Goal: Task Accomplishment & Management: Manage account settings

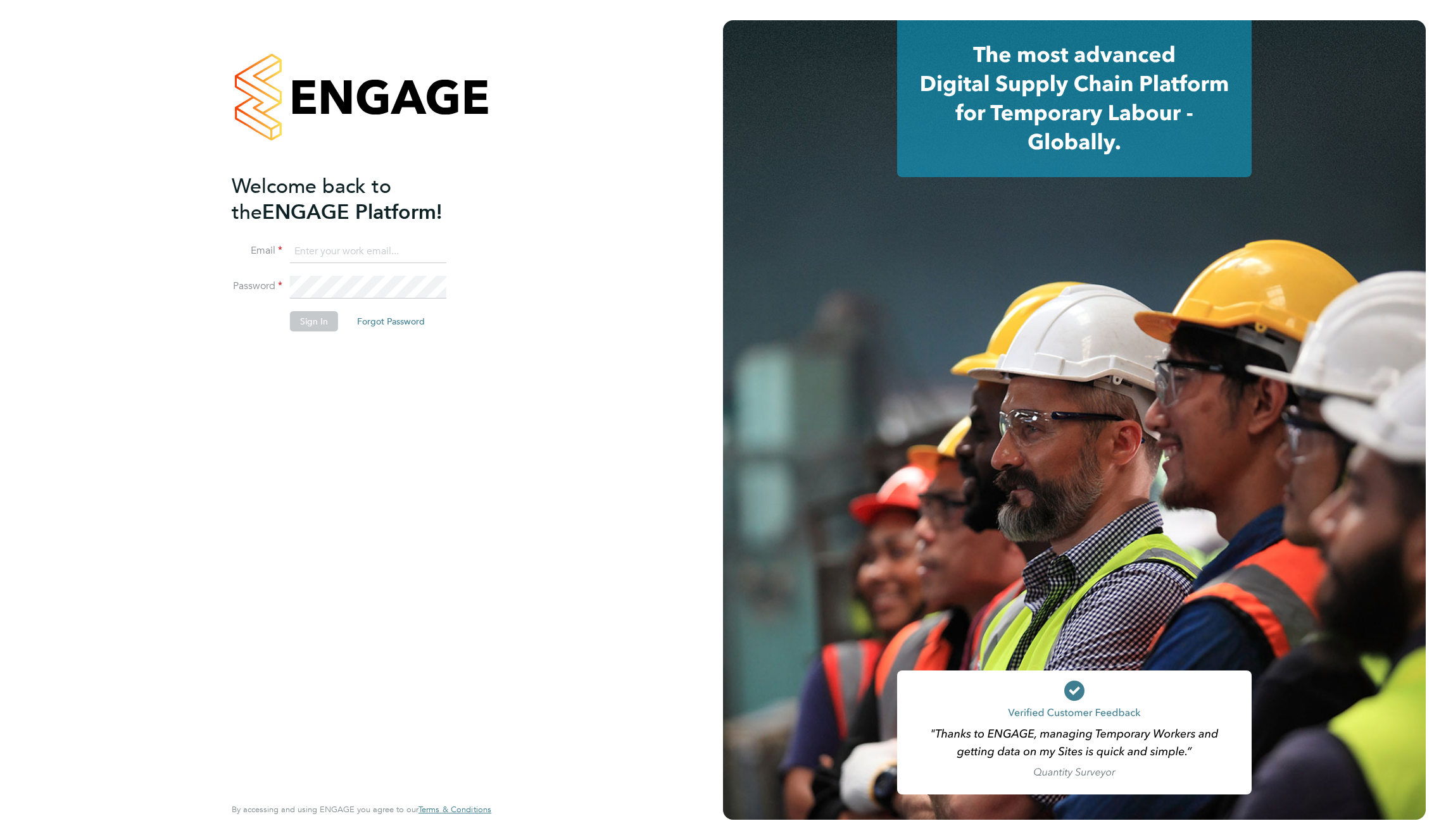
type input "supportuser4@engagetech.com"
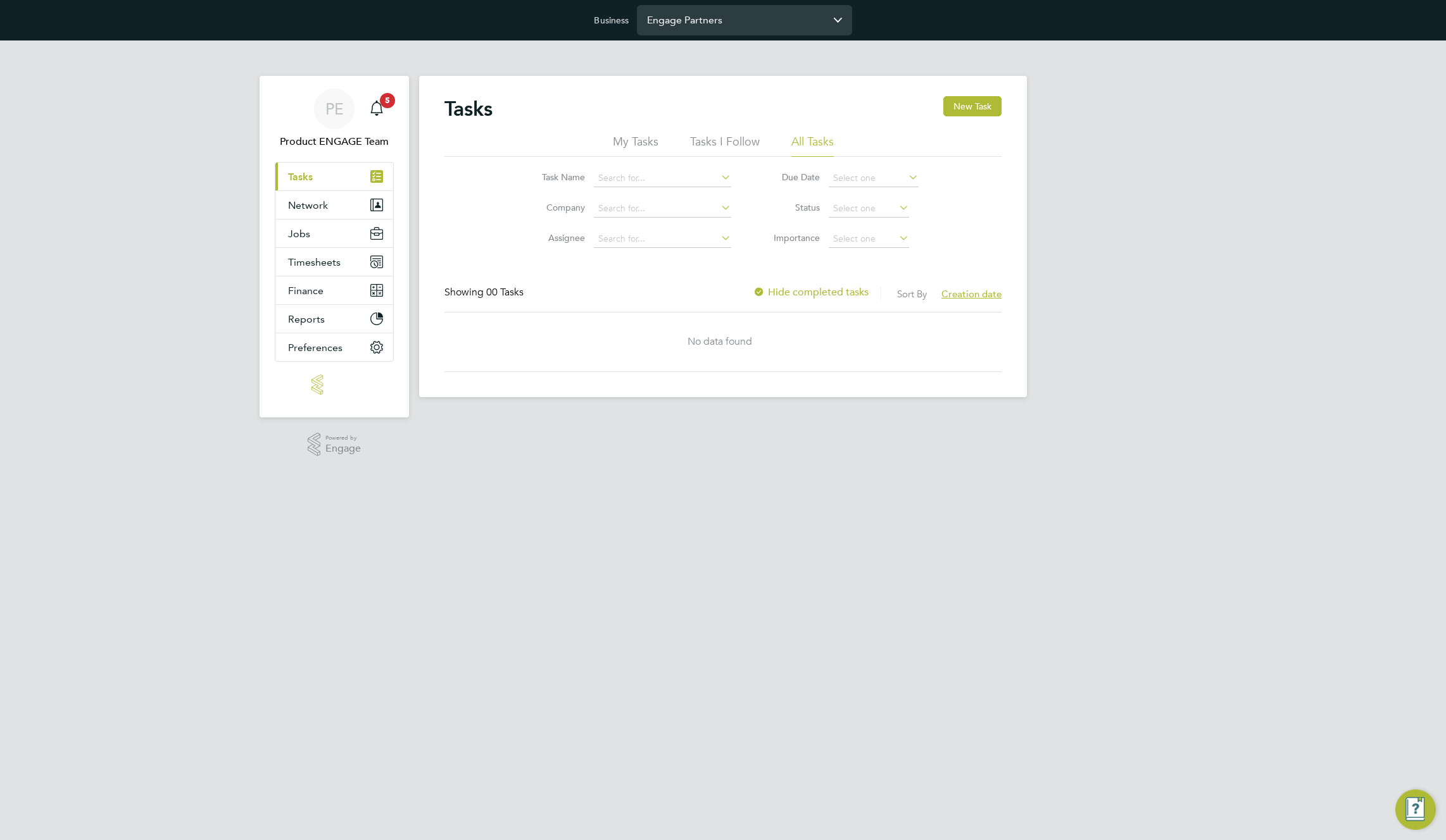
click at [781, 25] on input "Engage Partners" at bounding box center [744, 20] width 215 height 30
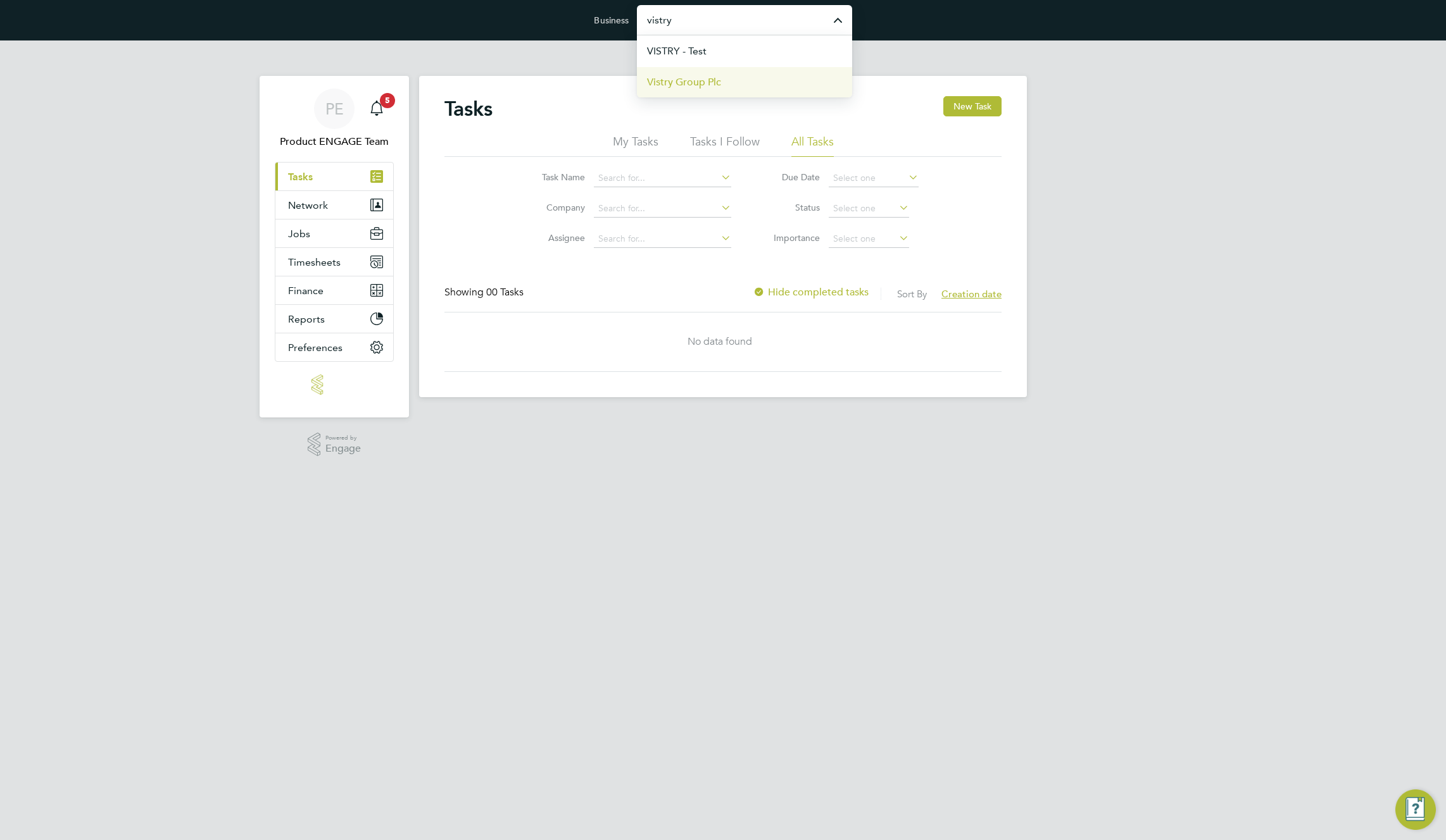
click at [737, 82] on li "Vistry Group Plc" at bounding box center [744, 82] width 215 height 31
type input "Vistry Group Plc"
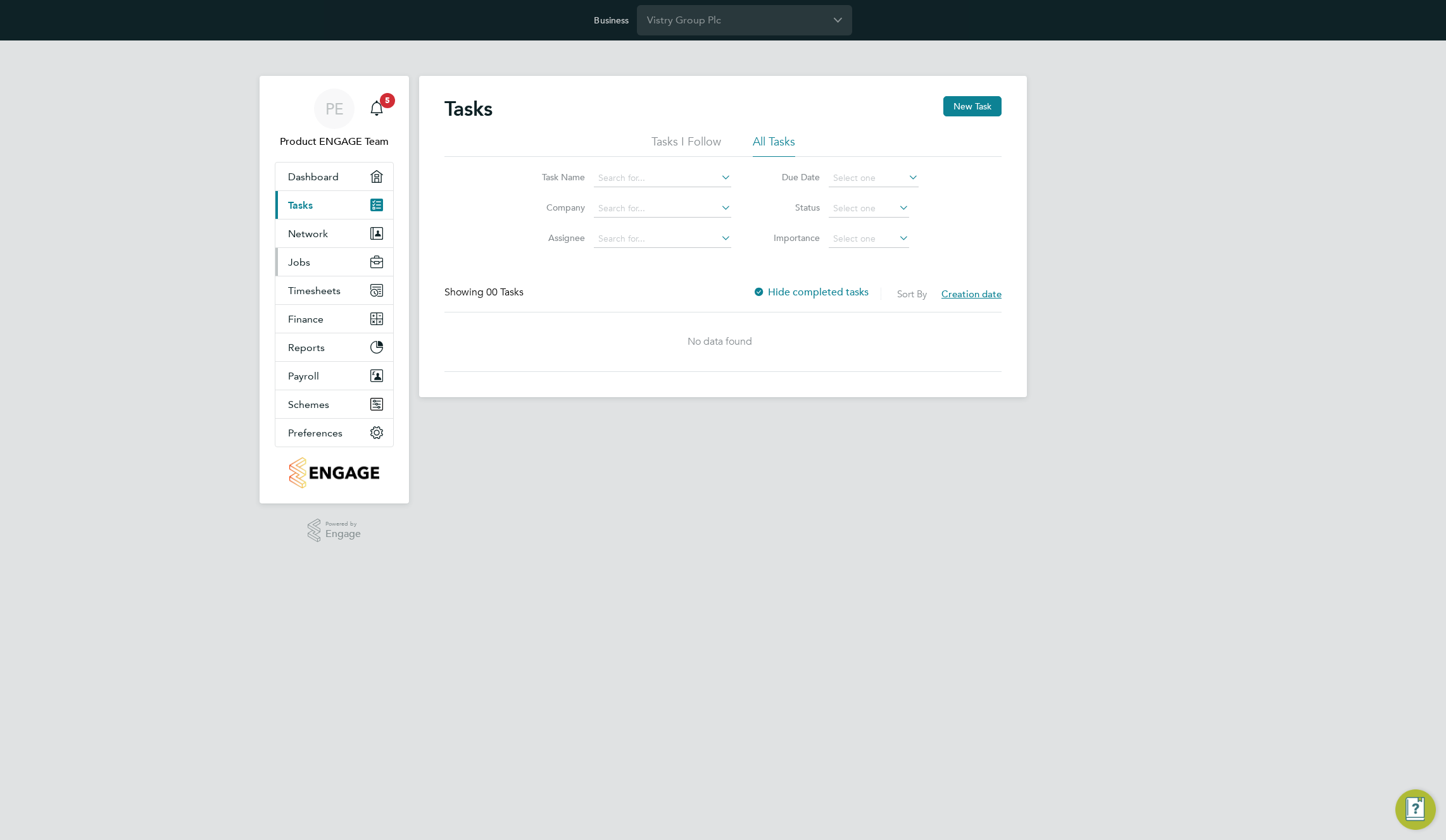
click at [305, 265] on span "Jobs" at bounding box center [299, 262] width 22 height 12
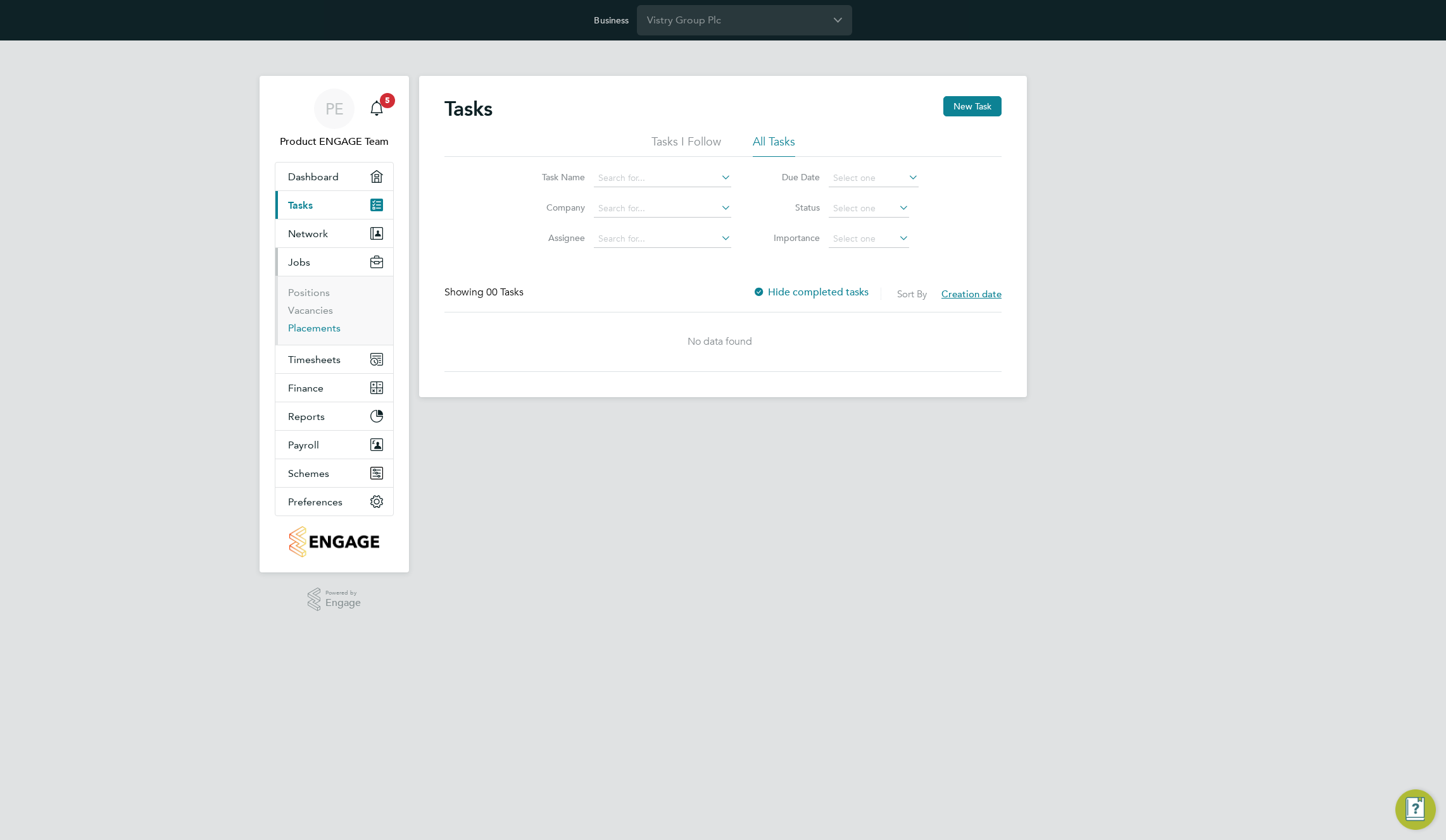
click at [305, 331] on link "Placements" at bounding box center [314, 328] width 53 height 12
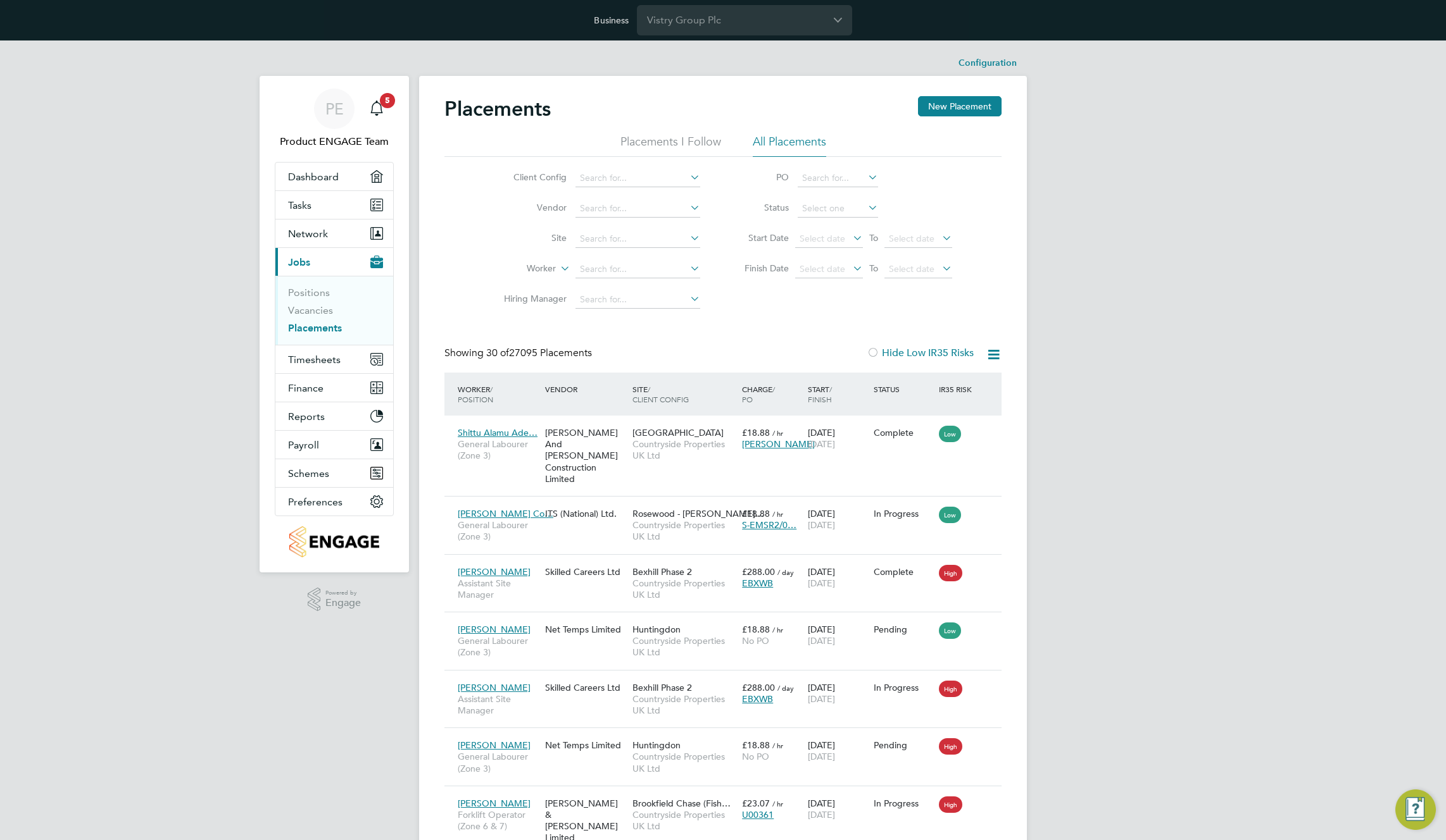
drag, startPoint x: 834, startPoint y: 355, endPoint x: 810, endPoint y: 351, distance: 24.3
click at [826, 355] on div "Showing 30 of 27095 Placements Hide Low IR35 Risks" at bounding box center [723, 360] width 557 height 26
drag, startPoint x: 719, startPoint y: 346, endPoint x: 568, endPoint y: 342, distance: 151.1
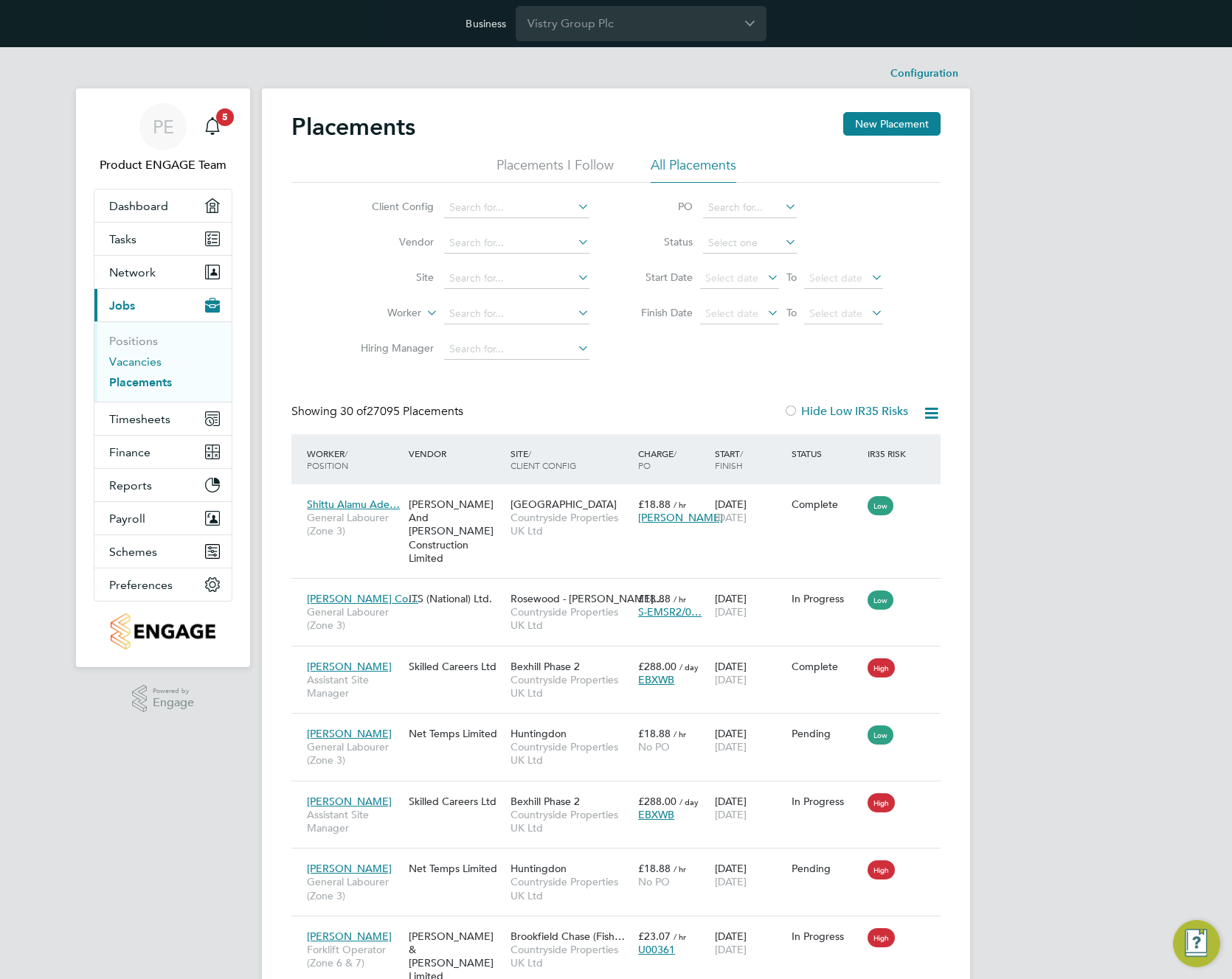
click at [126, 359] on link "Vacancies" at bounding box center [135, 362] width 52 height 14
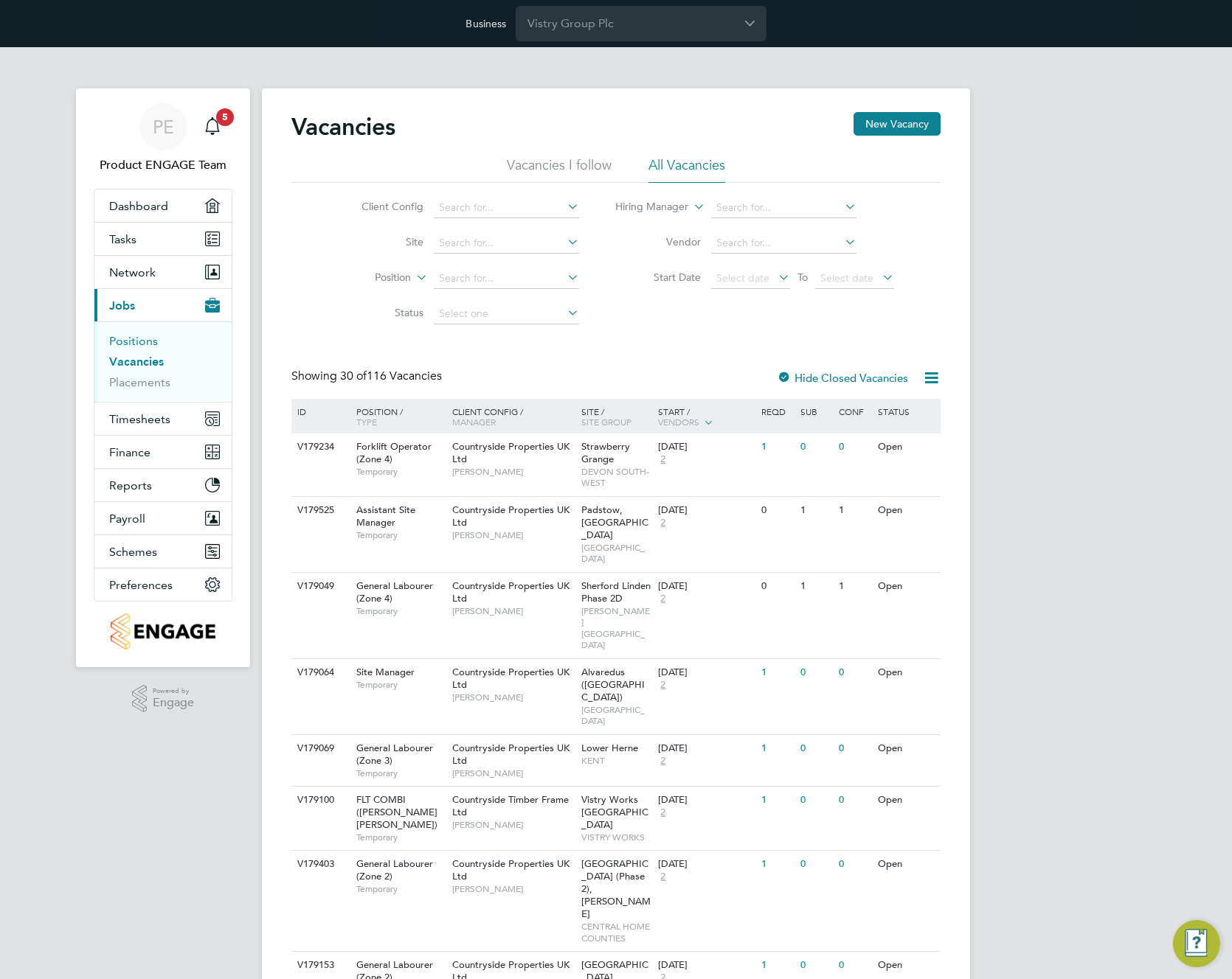
click at [141, 340] on link "Positions" at bounding box center [133, 341] width 49 height 14
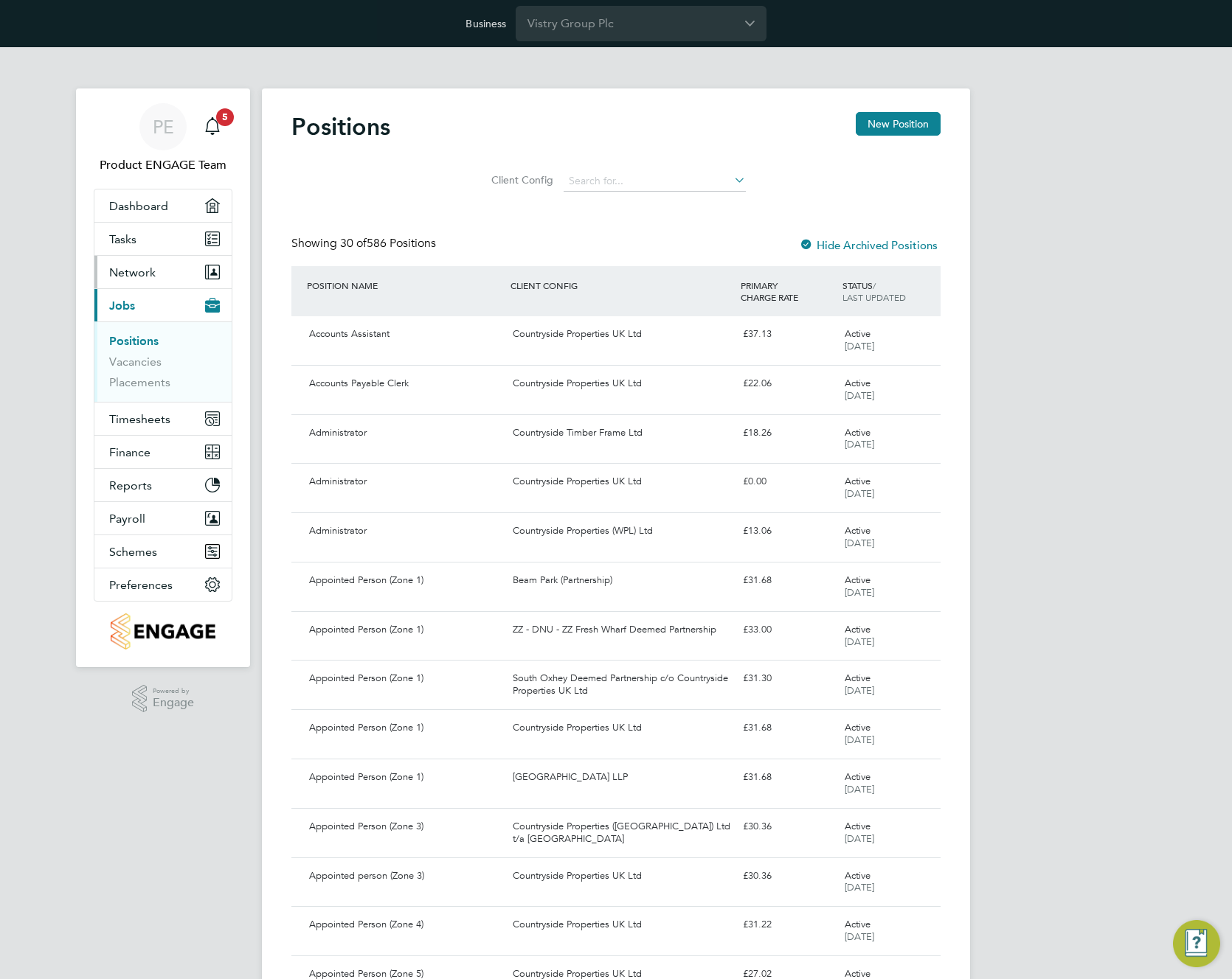
click at [147, 266] on span "Network" at bounding box center [132, 272] width 46 height 14
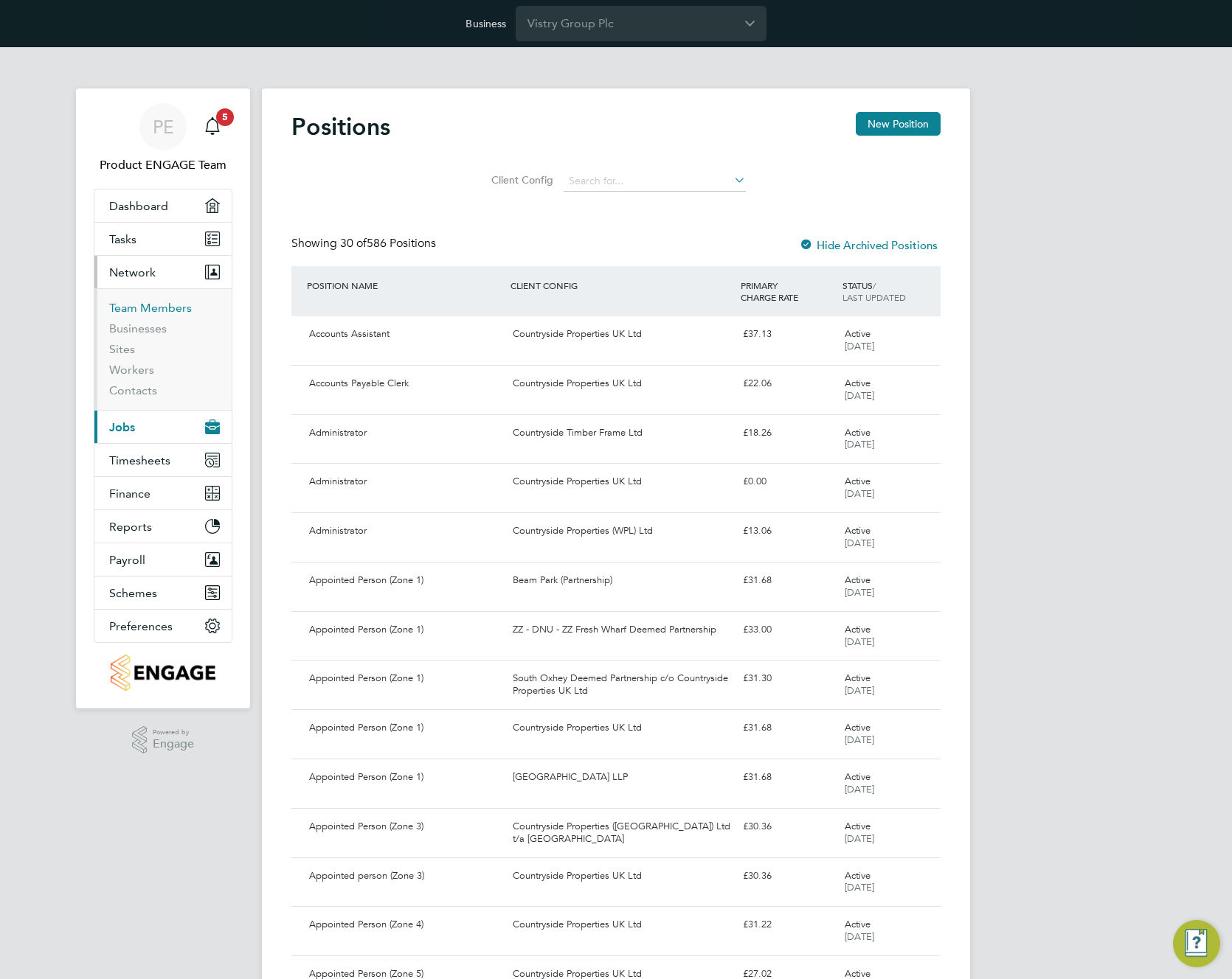
click at [126, 309] on link "Team Members" at bounding box center [150, 308] width 83 height 14
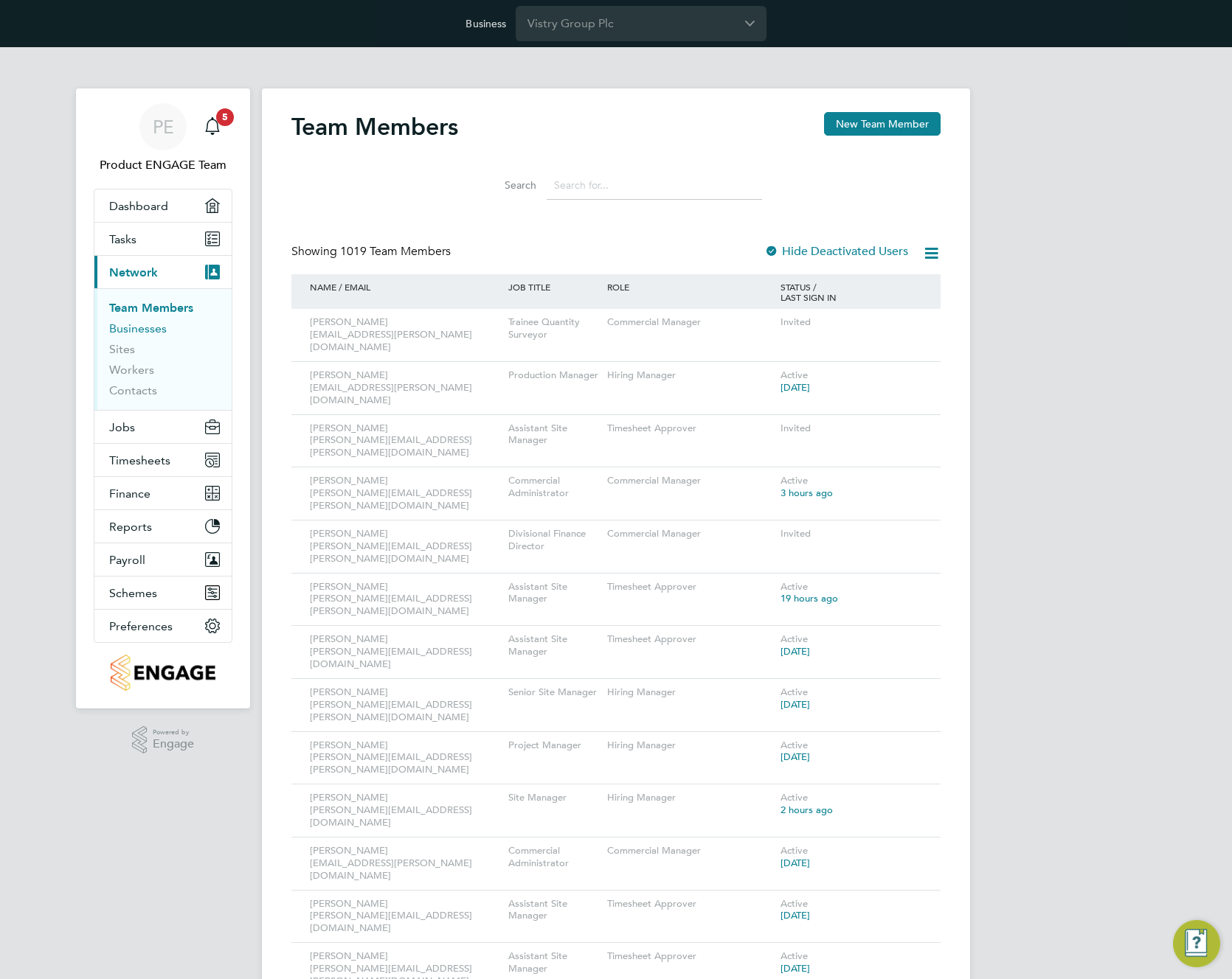
click at [125, 330] on link "Businesses" at bounding box center [137, 328] width 57 height 14
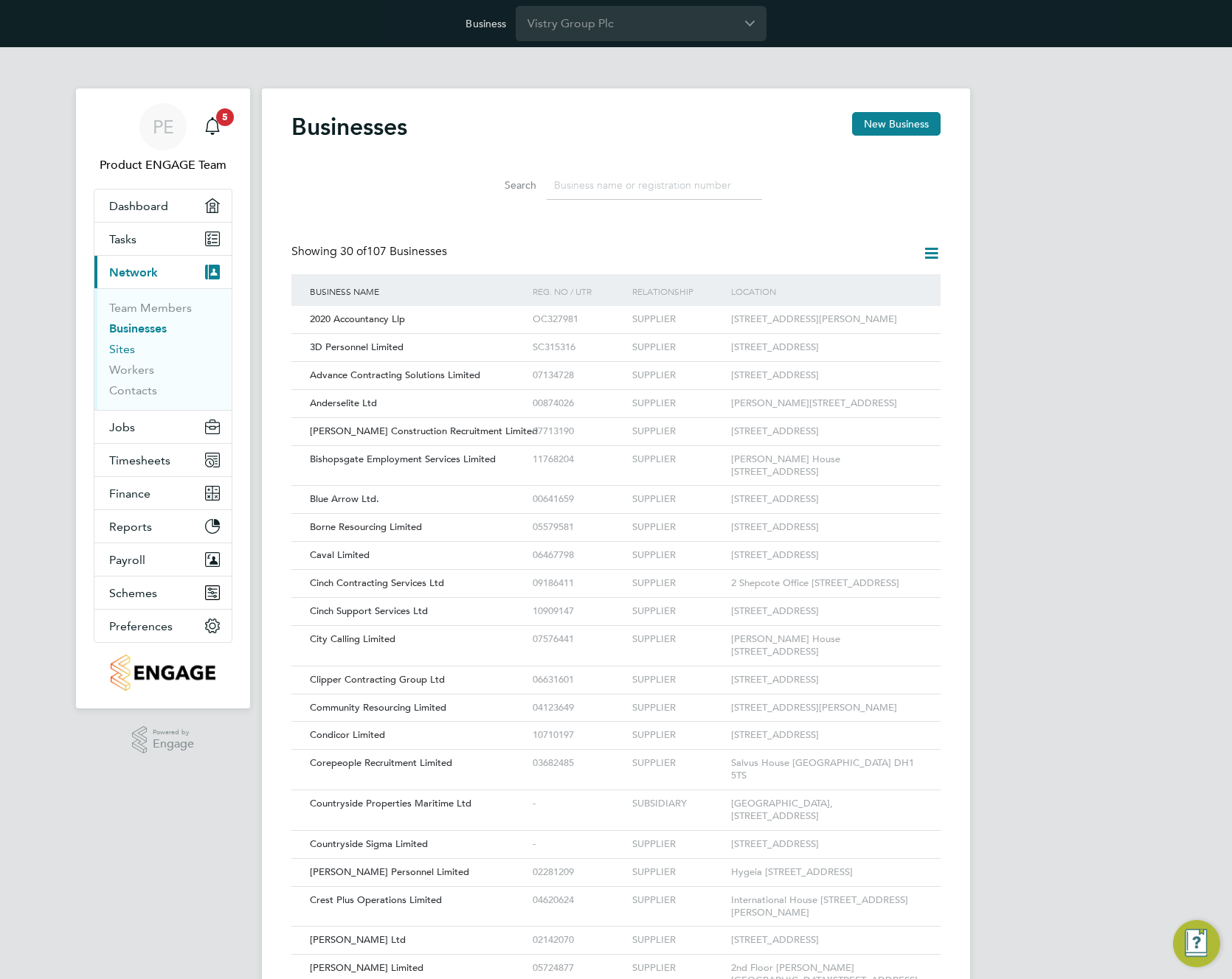
click at [121, 342] on link "Sites" at bounding box center [121, 349] width 26 height 14
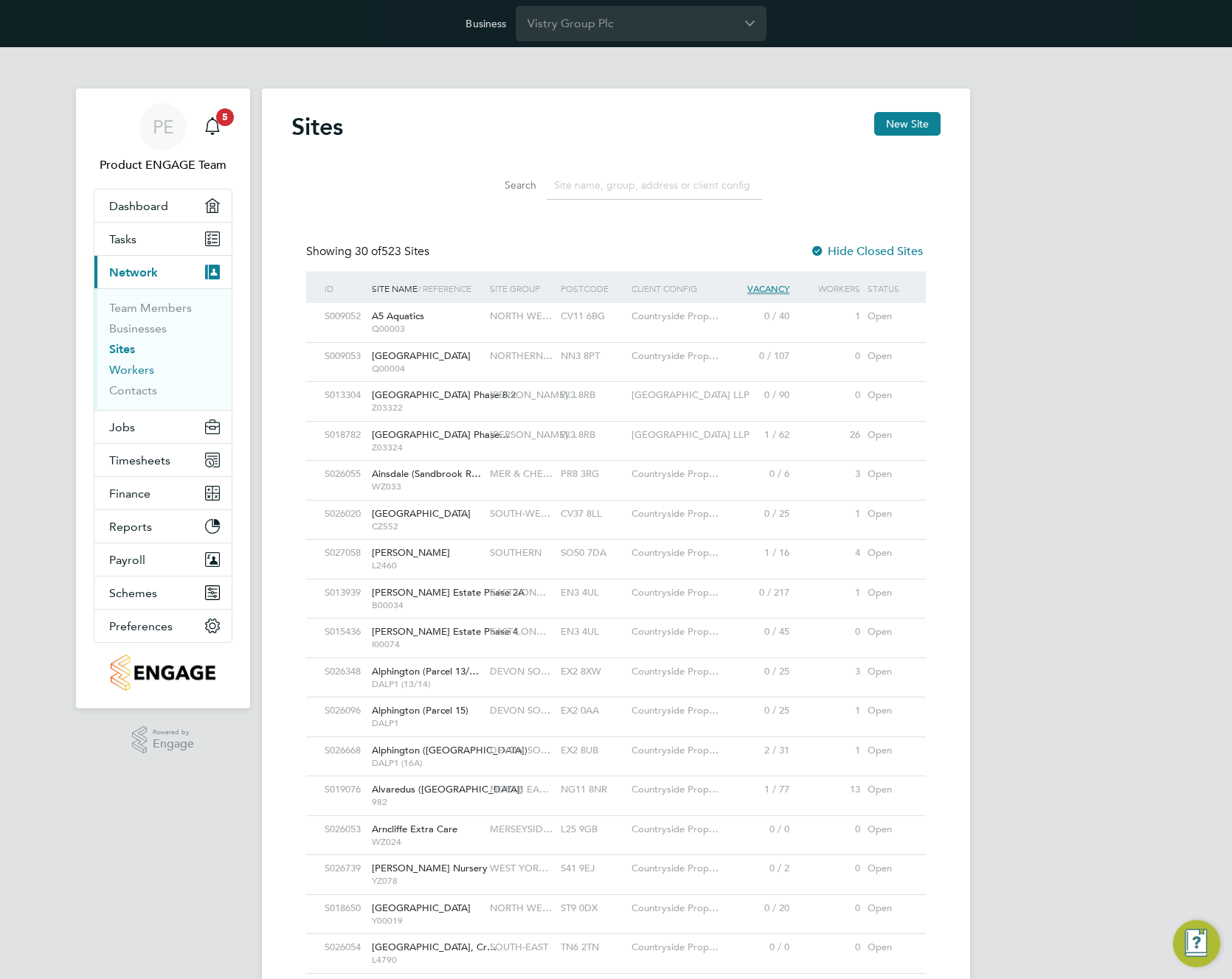
click at [132, 363] on link "Workers" at bounding box center [131, 369] width 45 height 14
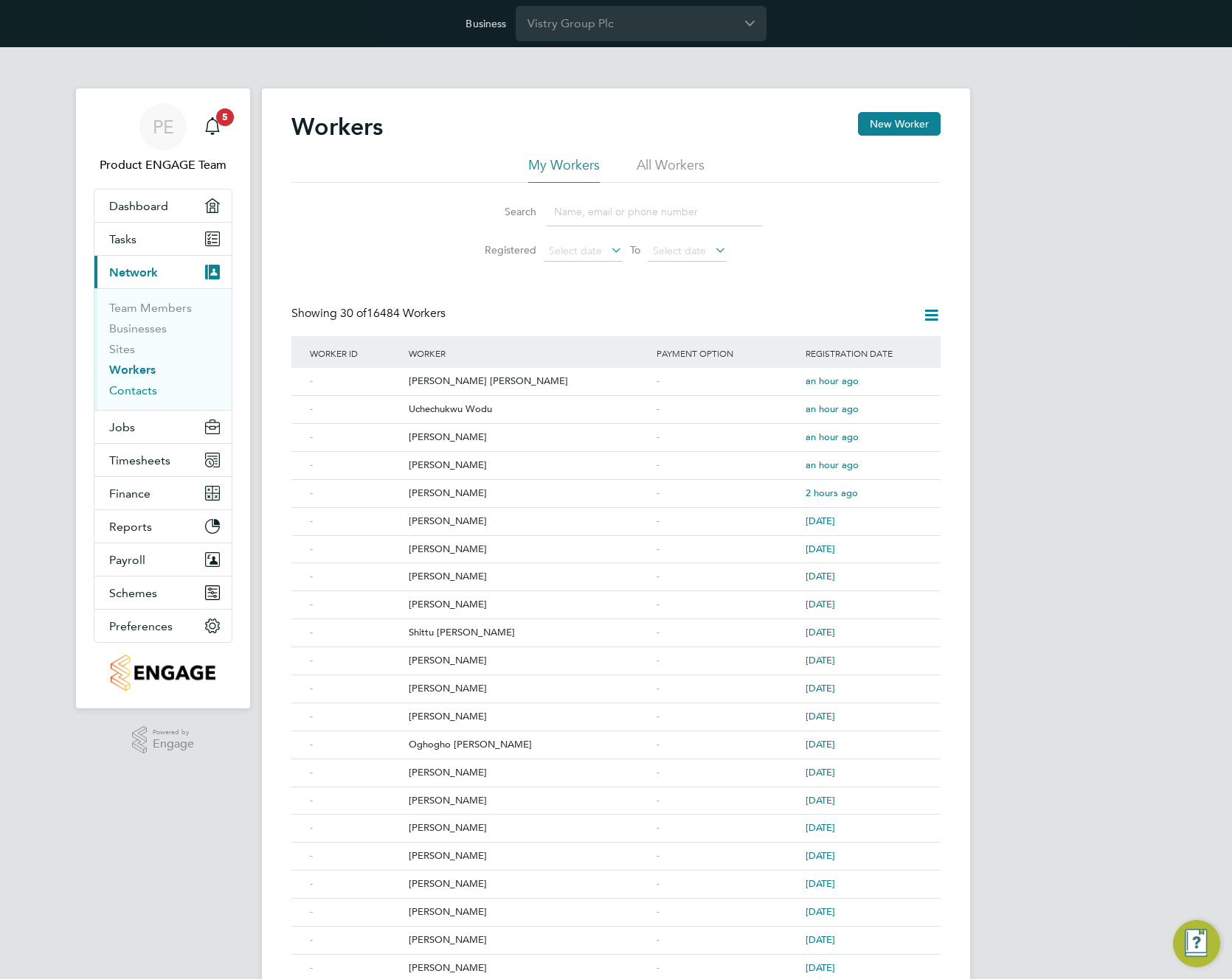
click at [132, 391] on link "Contacts" at bounding box center [132, 390] width 48 height 14
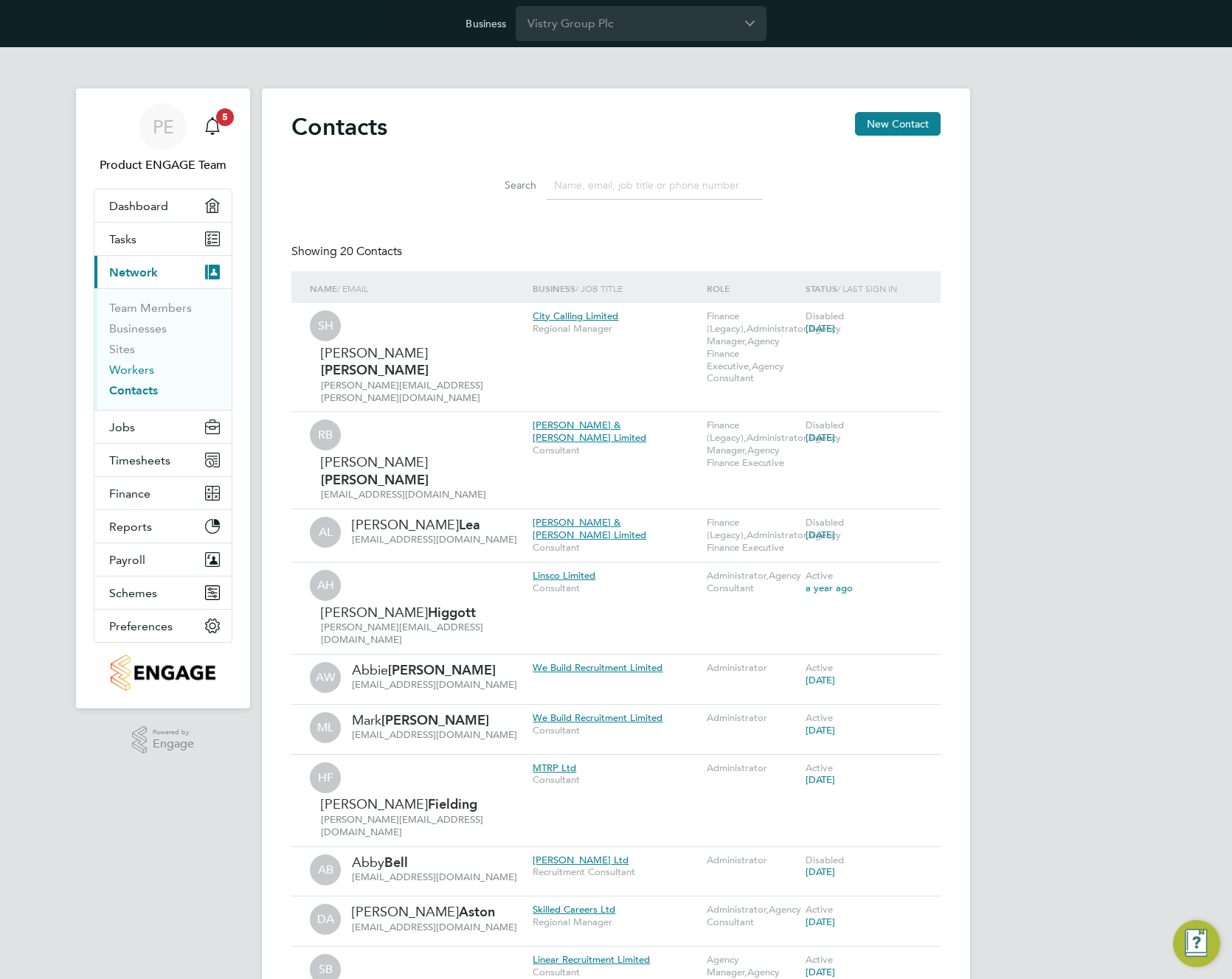
click at [127, 368] on link "Workers" at bounding box center [131, 369] width 45 height 14
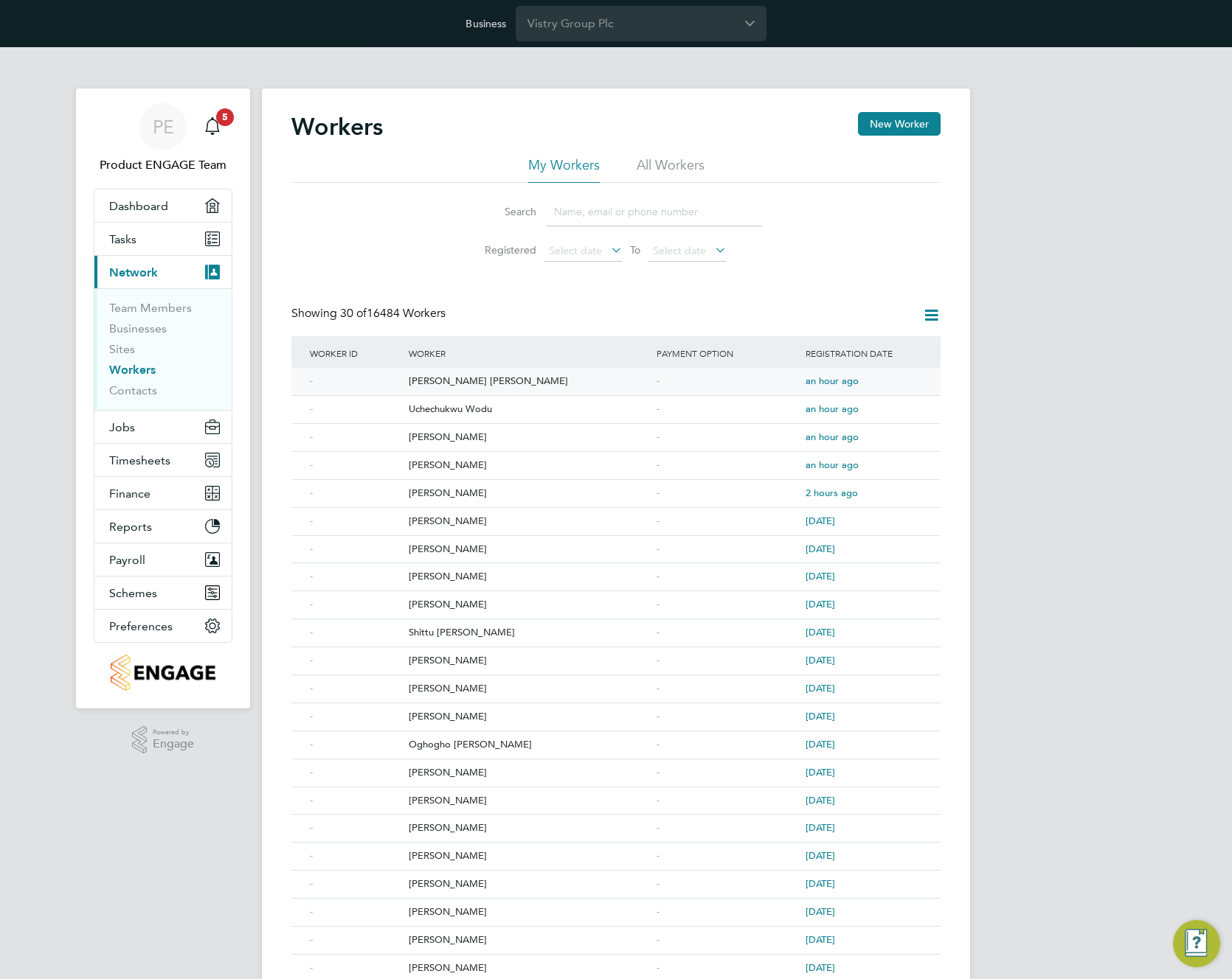
click at [454, 386] on div "[PERSON_NAME] [PERSON_NAME]" at bounding box center [529, 381] width 248 height 27
click at [437, 380] on div "[PERSON_NAME] [PERSON_NAME]" at bounding box center [529, 381] width 248 height 27
click at [417, 797] on div "[PERSON_NAME]" at bounding box center [529, 801] width 248 height 27
click at [143, 497] on span "Finance" at bounding box center [129, 493] width 41 height 14
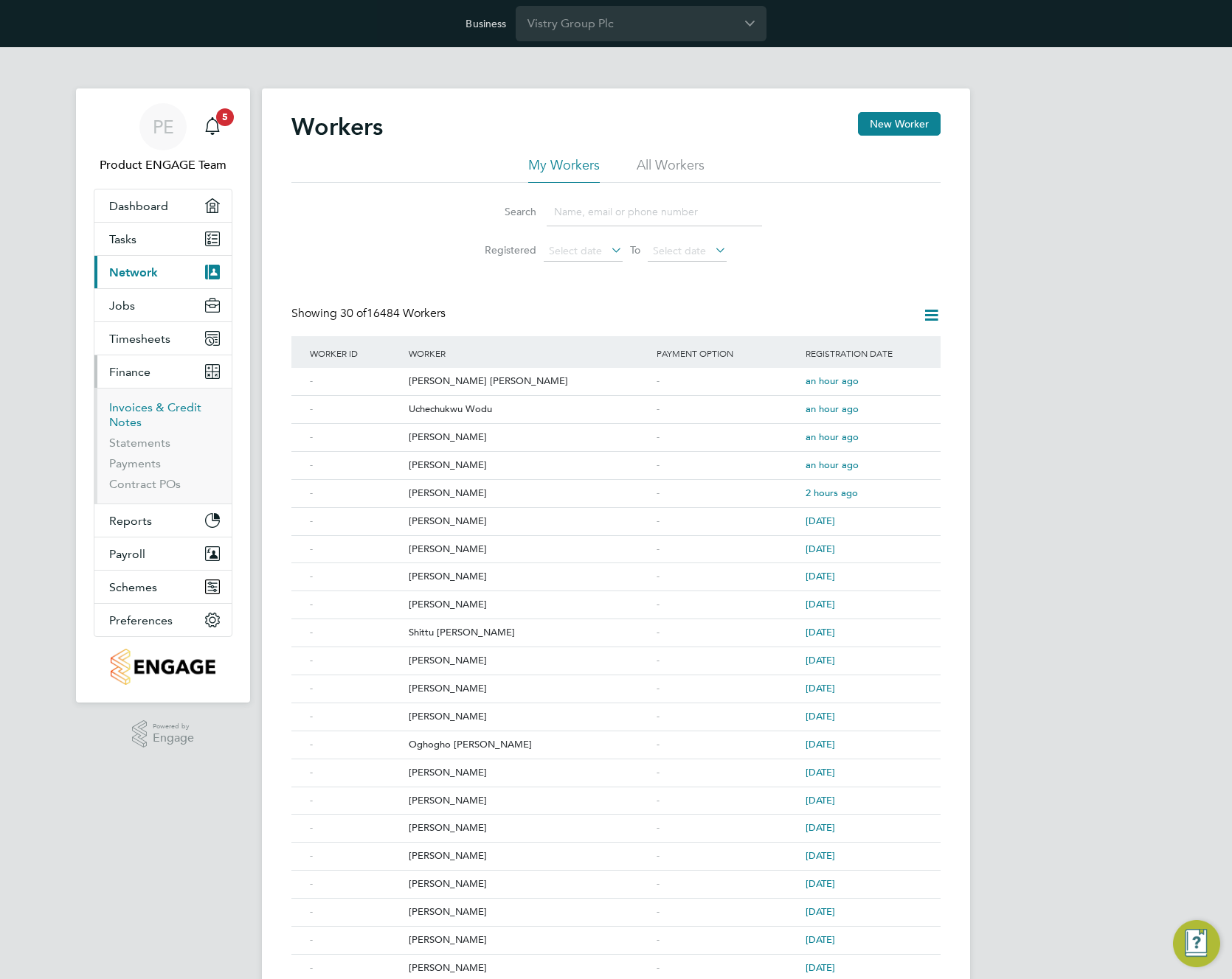
click at [126, 410] on link "Invoices & Credit Notes" at bounding box center [154, 415] width 92 height 29
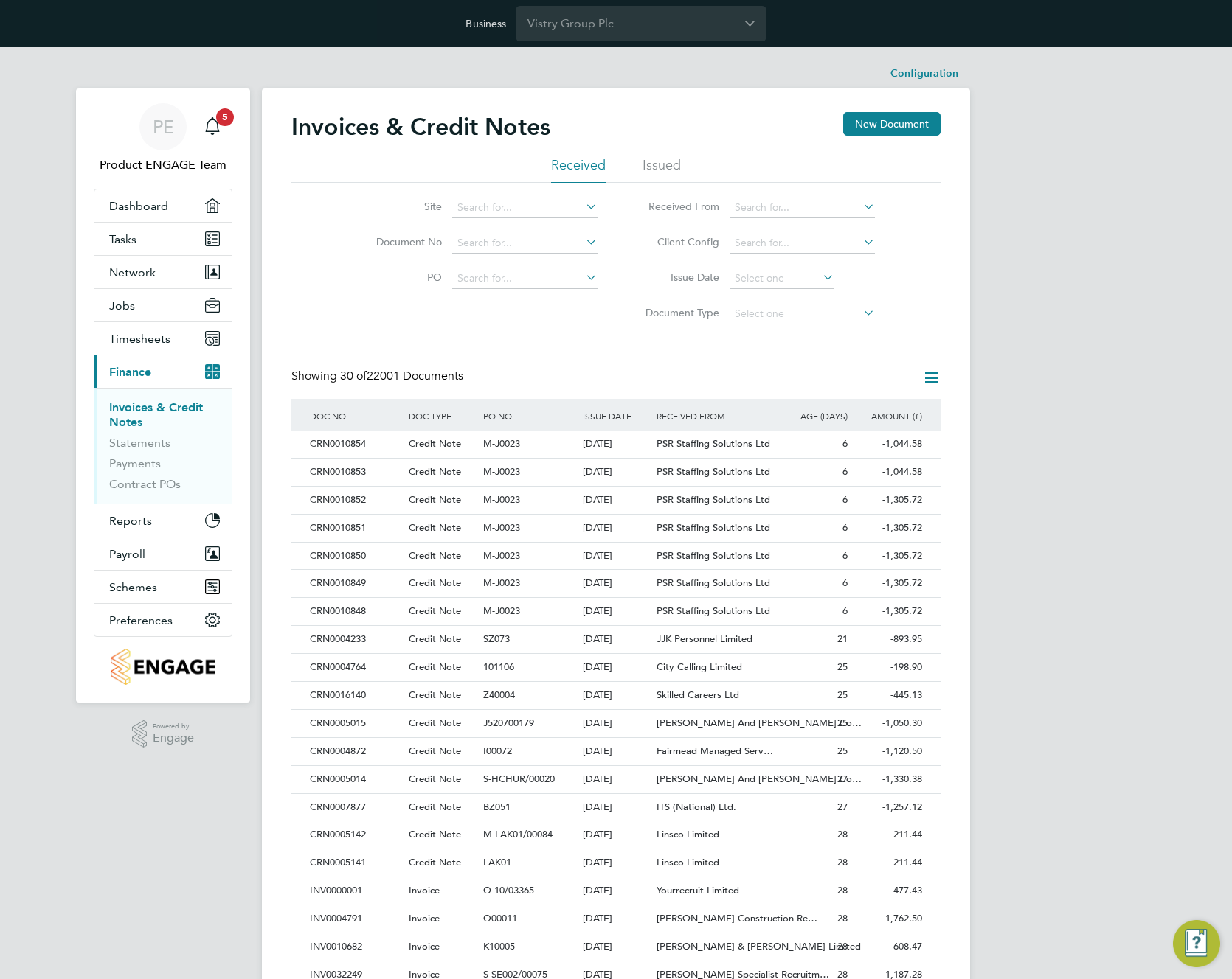
scroll to position [28, 100]
click at [129, 317] on button "Jobs" at bounding box center [163, 305] width 137 height 32
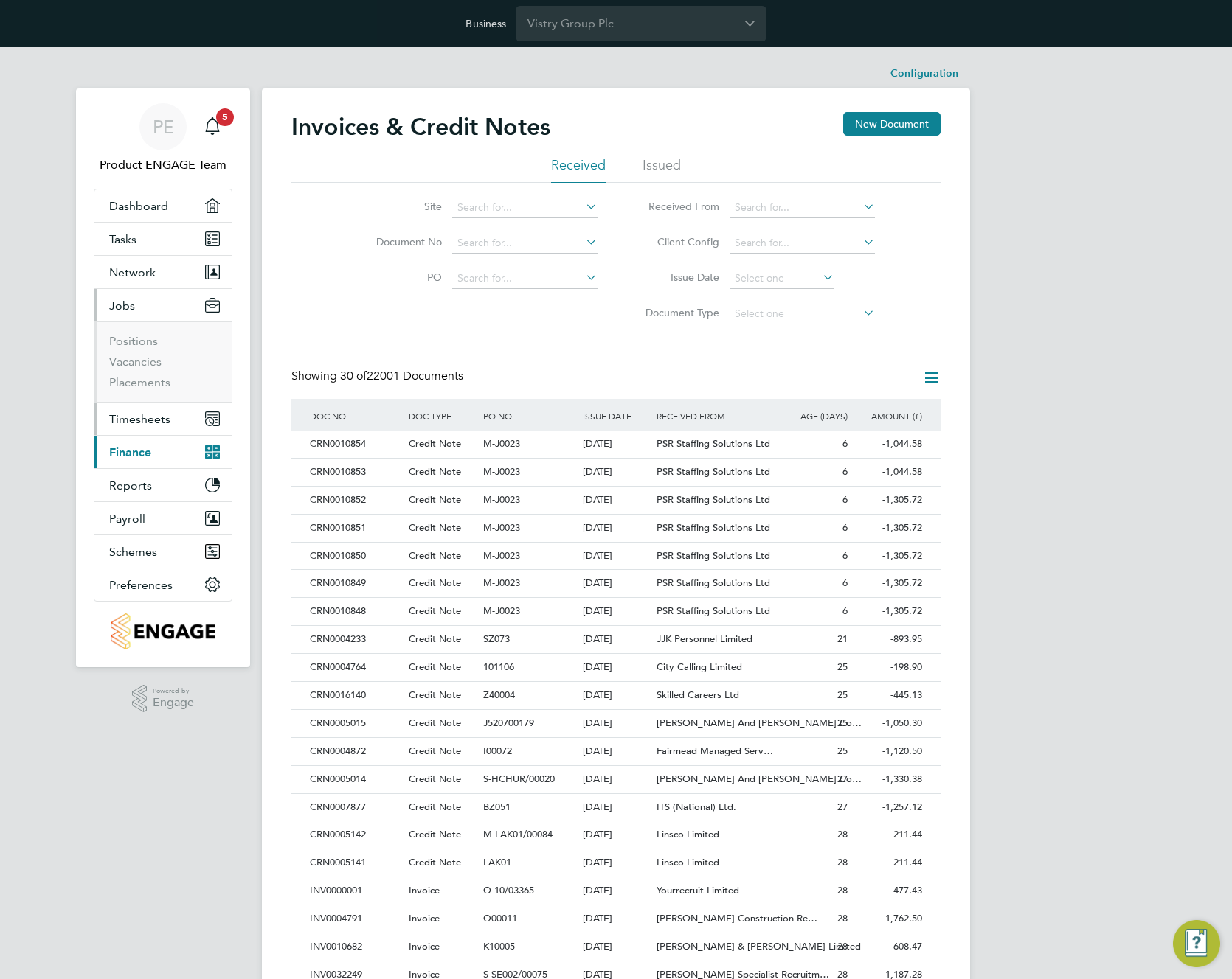
click at [132, 421] on span "Timesheets" at bounding box center [139, 419] width 62 height 14
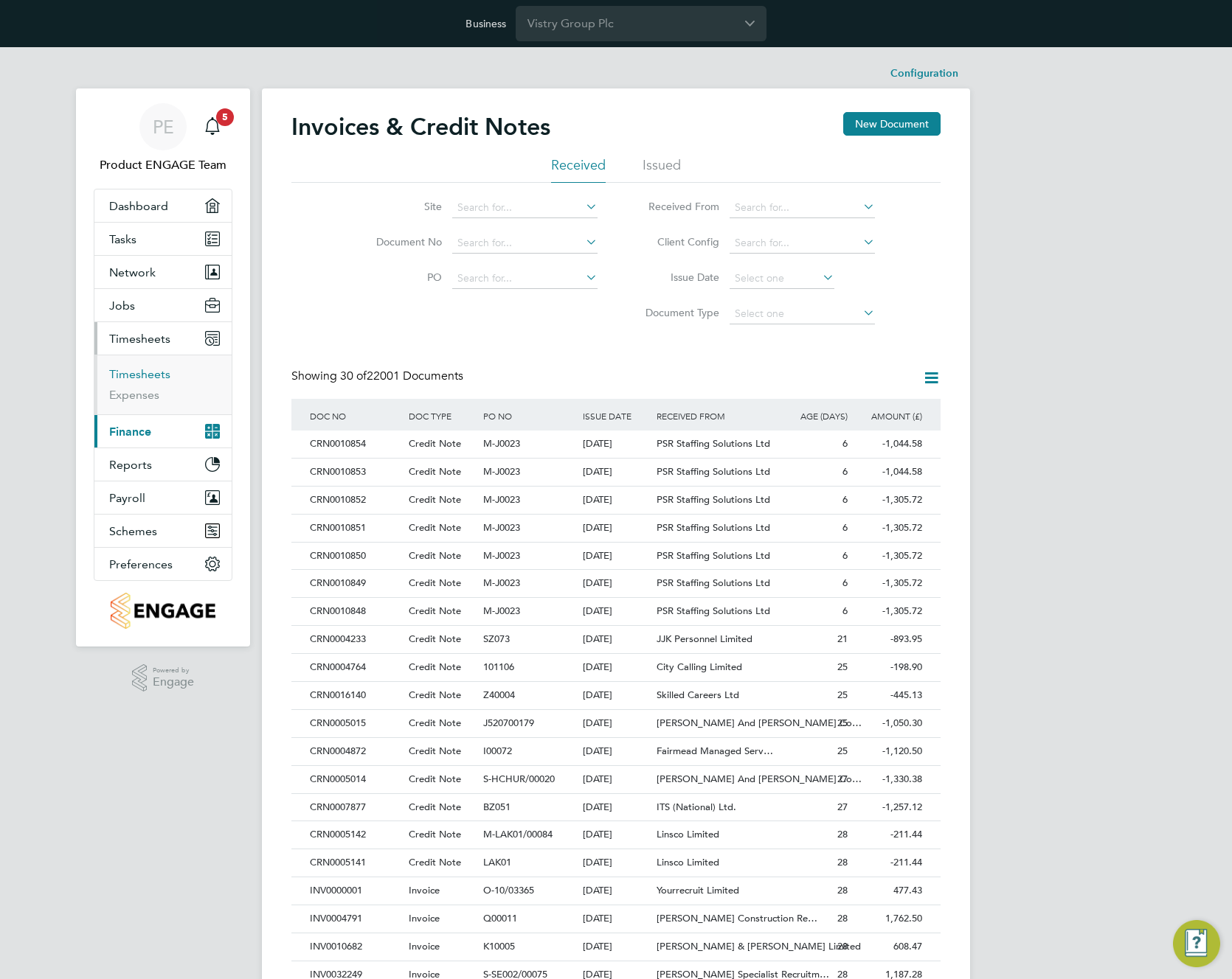
click at [137, 368] on link "Timesheets" at bounding box center [139, 374] width 62 height 14
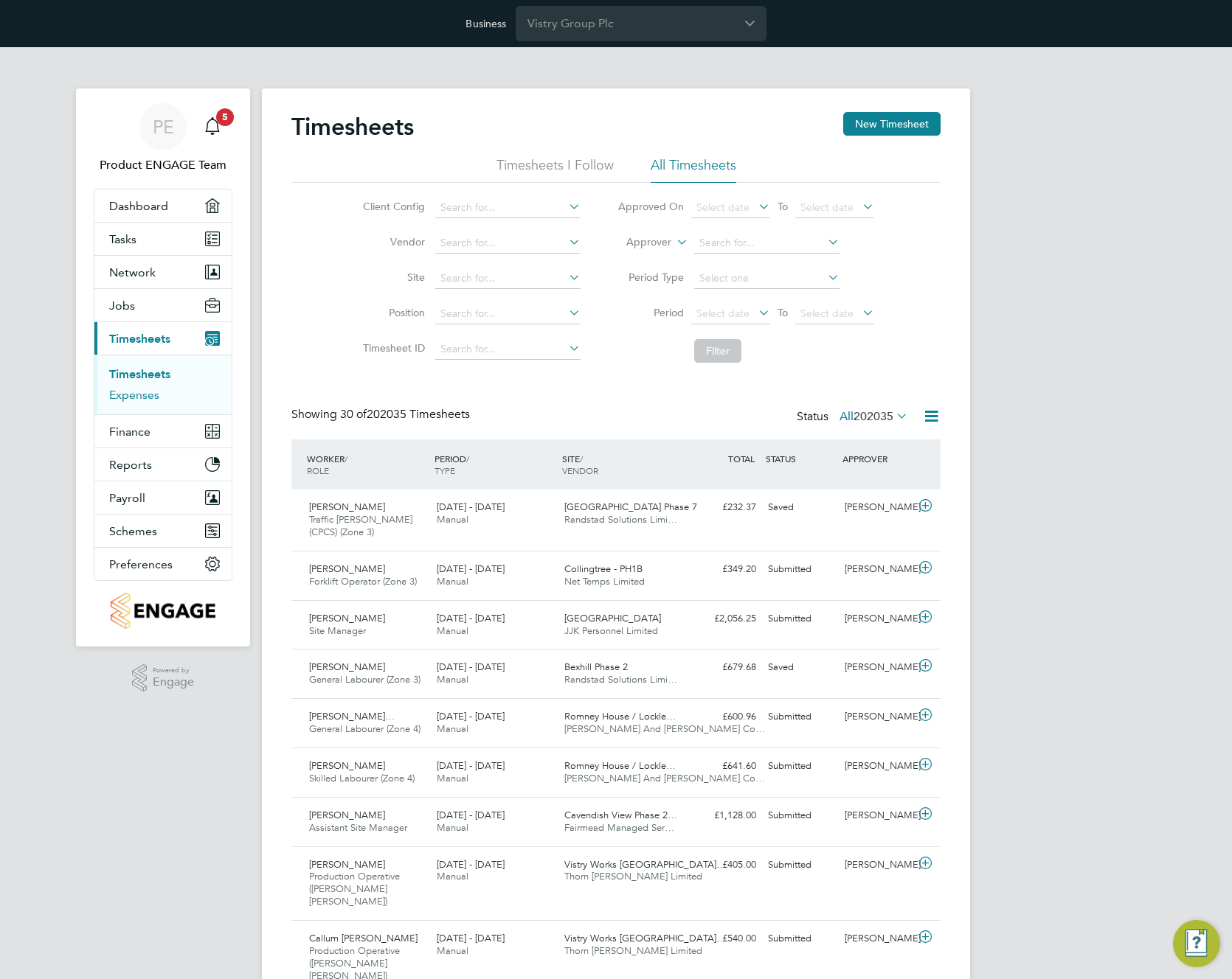
click at [144, 397] on link "Expenses" at bounding box center [133, 395] width 50 height 14
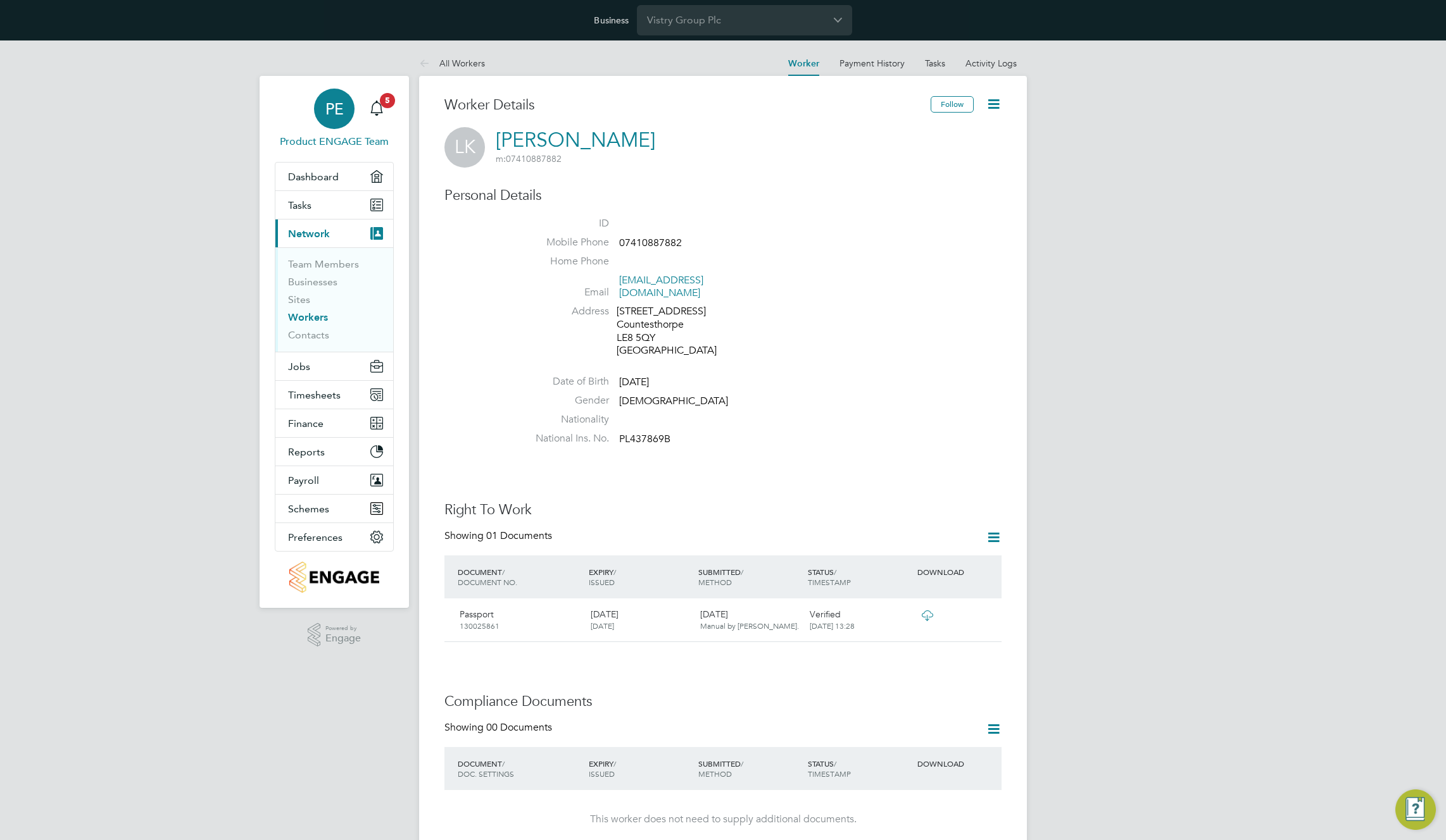
click at [331, 114] on span "PE" at bounding box center [334, 109] width 18 height 17
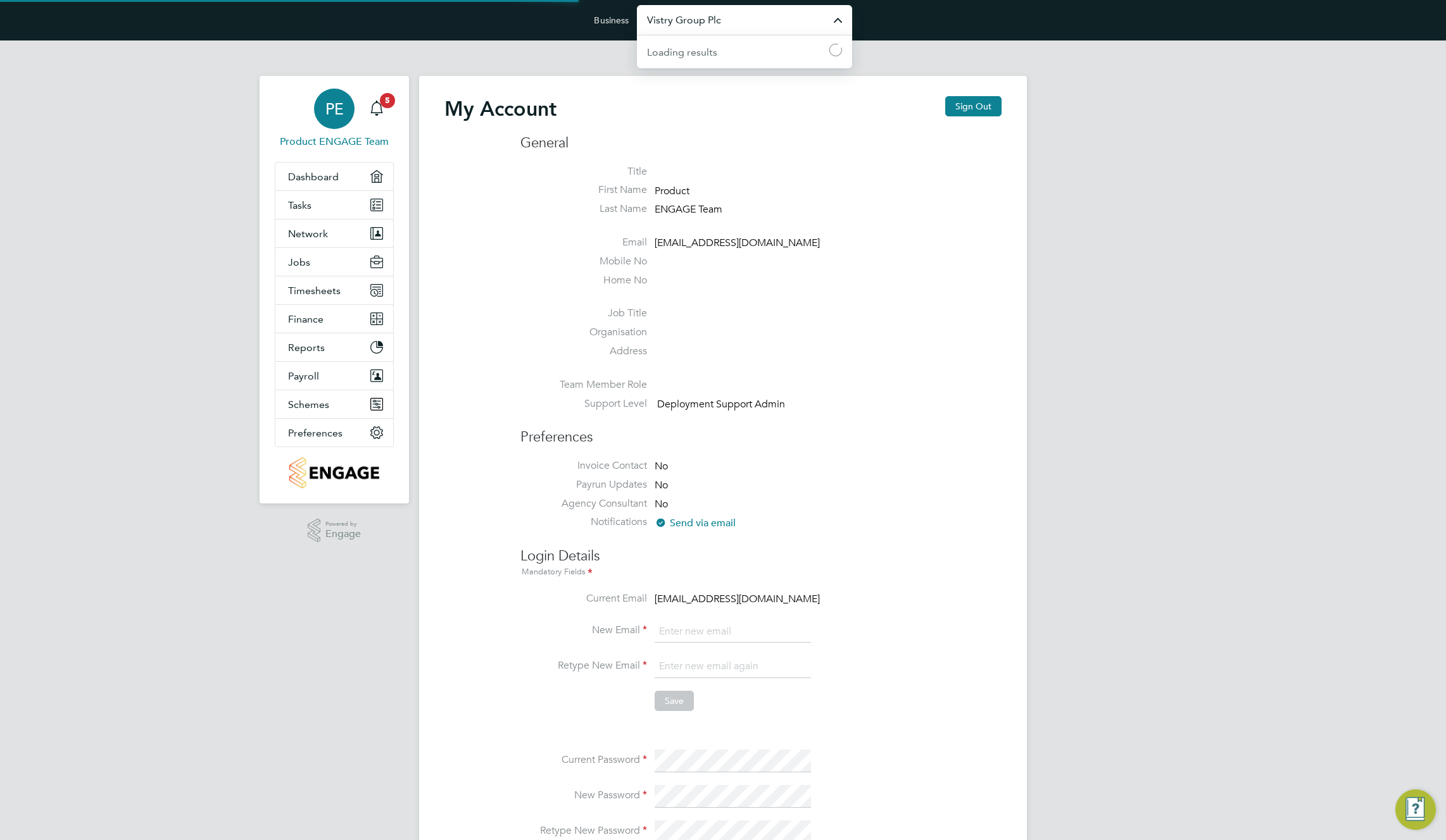
click at [722, 22] on input "Vistry Group Plc" at bounding box center [744, 20] width 215 height 30
type input "support@engagetech.com"
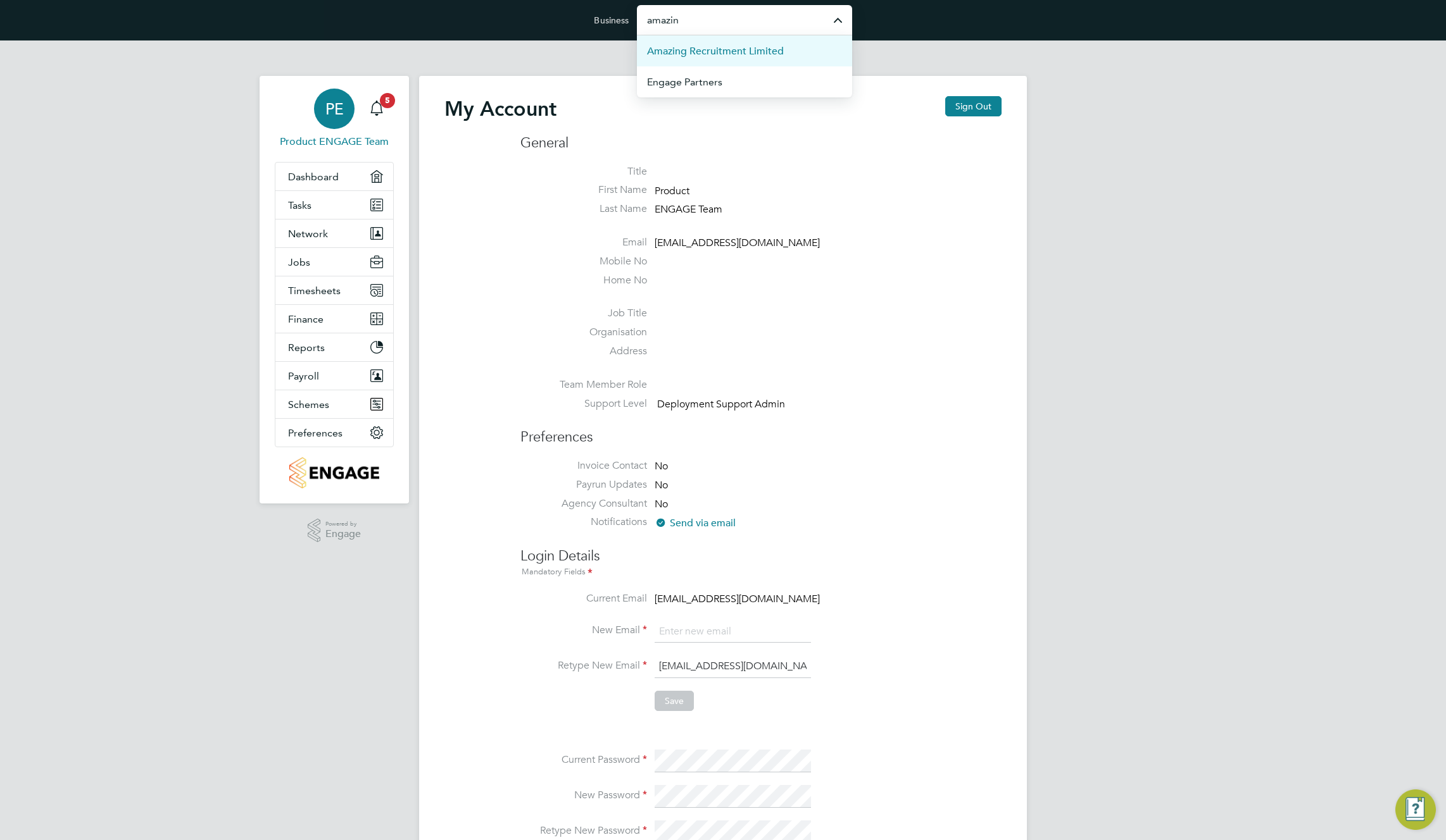
click at [735, 47] on span "Amazing Recruitment Limited" at bounding box center [715, 51] width 137 height 15
type input "Amazing Recruitment Limited"
